Goal: Information Seeking & Learning: Learn about a topic

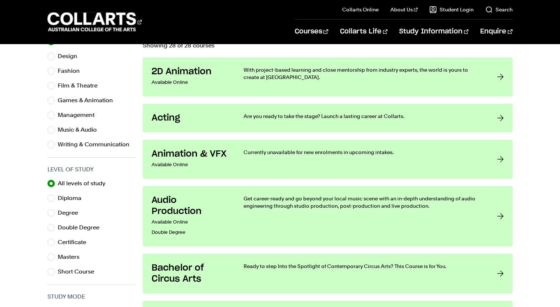
scroll to position [259, 0]
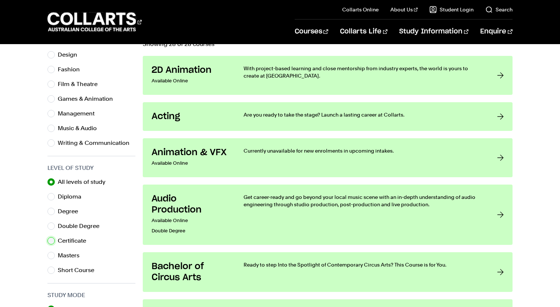
click at [50, 241] on input "Certificate" at bounding box center [50, 240] width 7 height 7
radio input "true"
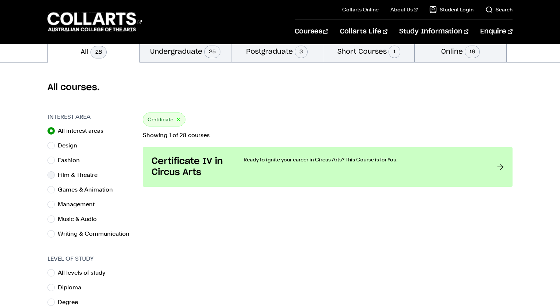
scroll to position [316, 0]
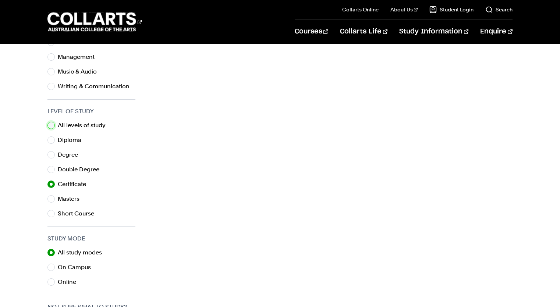
click at [51, 125] on input "All levels of study" at bounding box center [50, 125] width 7 height 7
radio input "true"
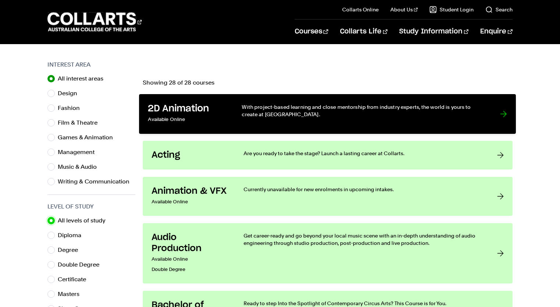
scroll to position [219, 0]
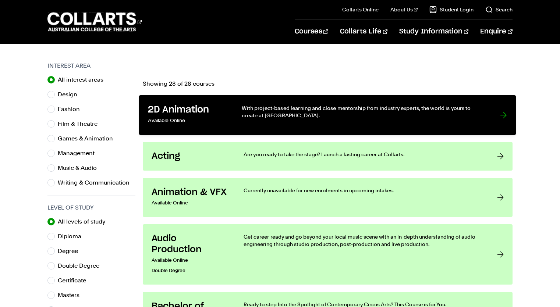
click at [354, 121] on div "With project-based learning and close mentorship from industry experts, the wor…" at bounding box center [363, 115] width 243 height 22
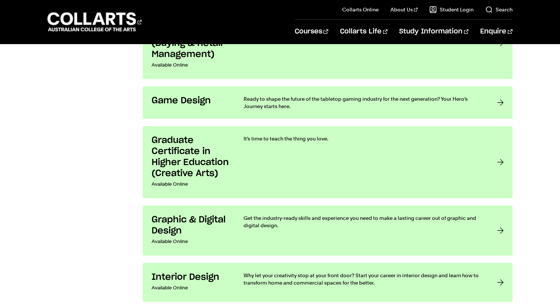
scroll to position [1182, 0]
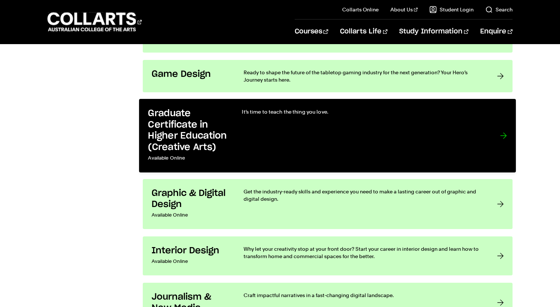
click at [229, 129] on link "Graduate Certificate in Higher Education (Creative Arts) Available Online It’s …" at bounding box center [327, 136] width 377 height 74
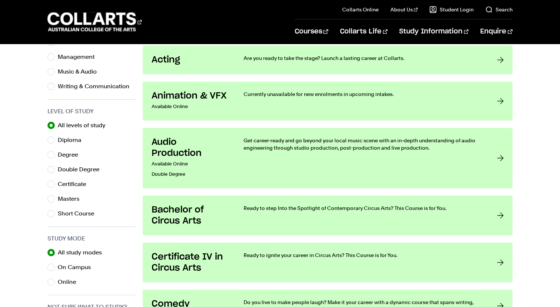
scroll to position [259, 0]
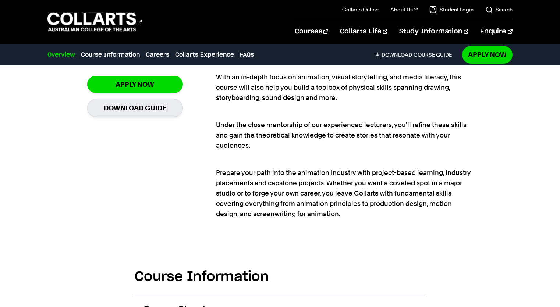
scroll to position [543, 0]
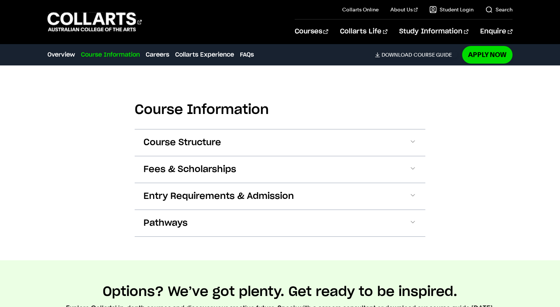
scroll to position [681, 0]
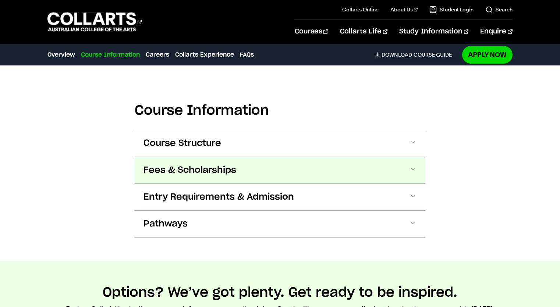
click at [251, 167] on button "Fees & Scholarships" at bounding box center [280, 170] width 291 height 26
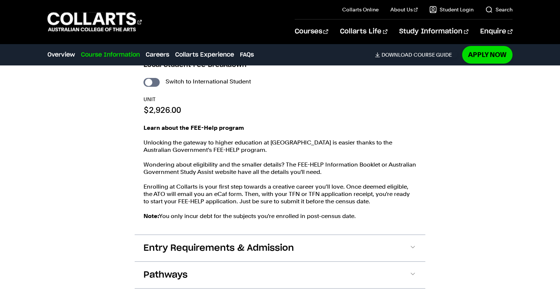
scroll to position [817, 0]
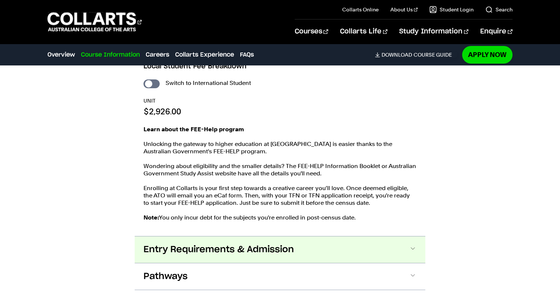
click at [299, 244] on button "Entry Requirements & Admission" at bounding box center [280, 250] width 291 height 26
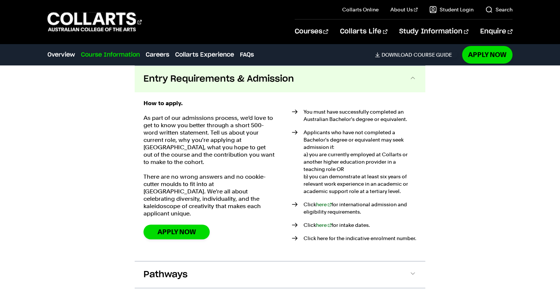
scroll to position [1000, 0]
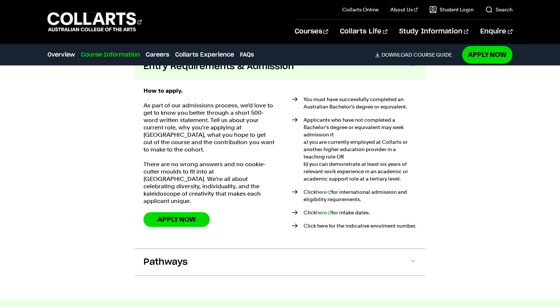
click at [322, 192] on link "here" at bounding box center [323, 192] width 15 height 6
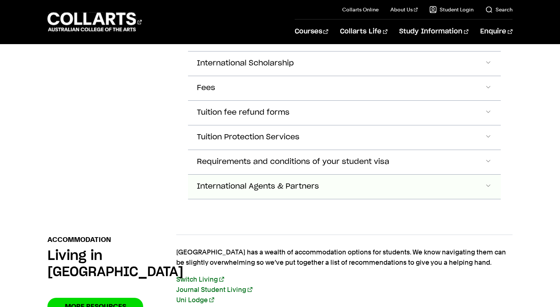
scroll to position [959, 0]
